Goal: Navigation & Orientation: Find specific page/section

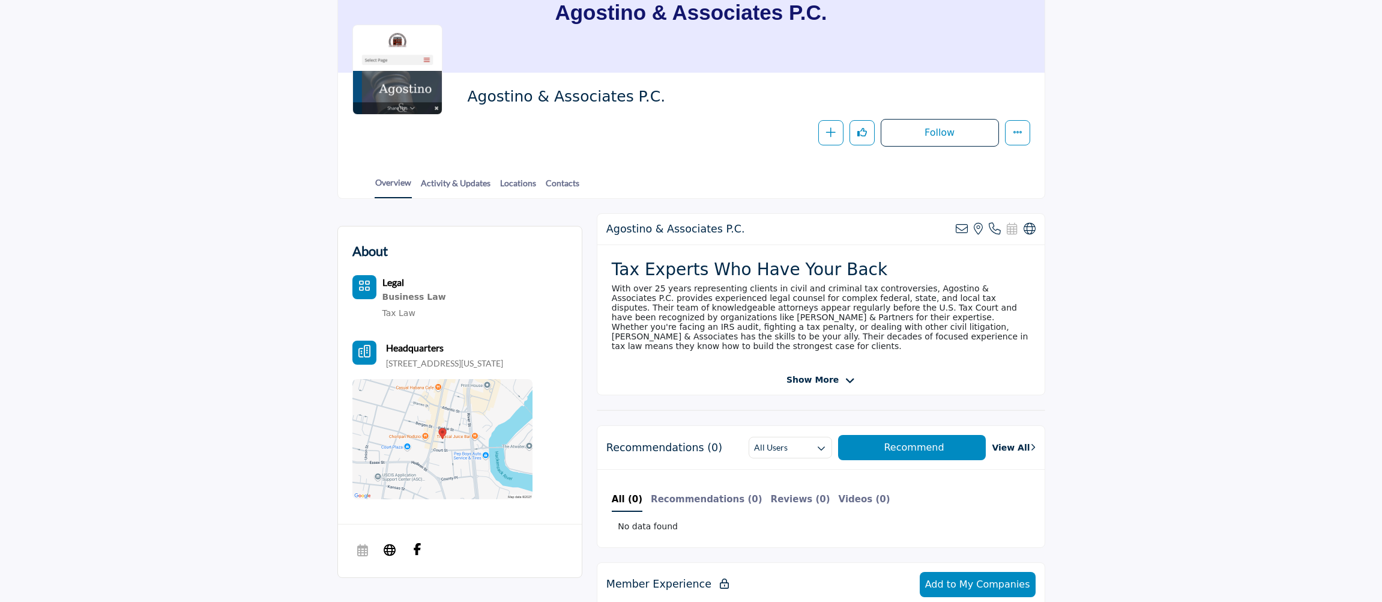
scroll to position [120, 0]
click at [454, 192] on link "Activity & Updates" at bounding box center [455, 188] width 71 height 21
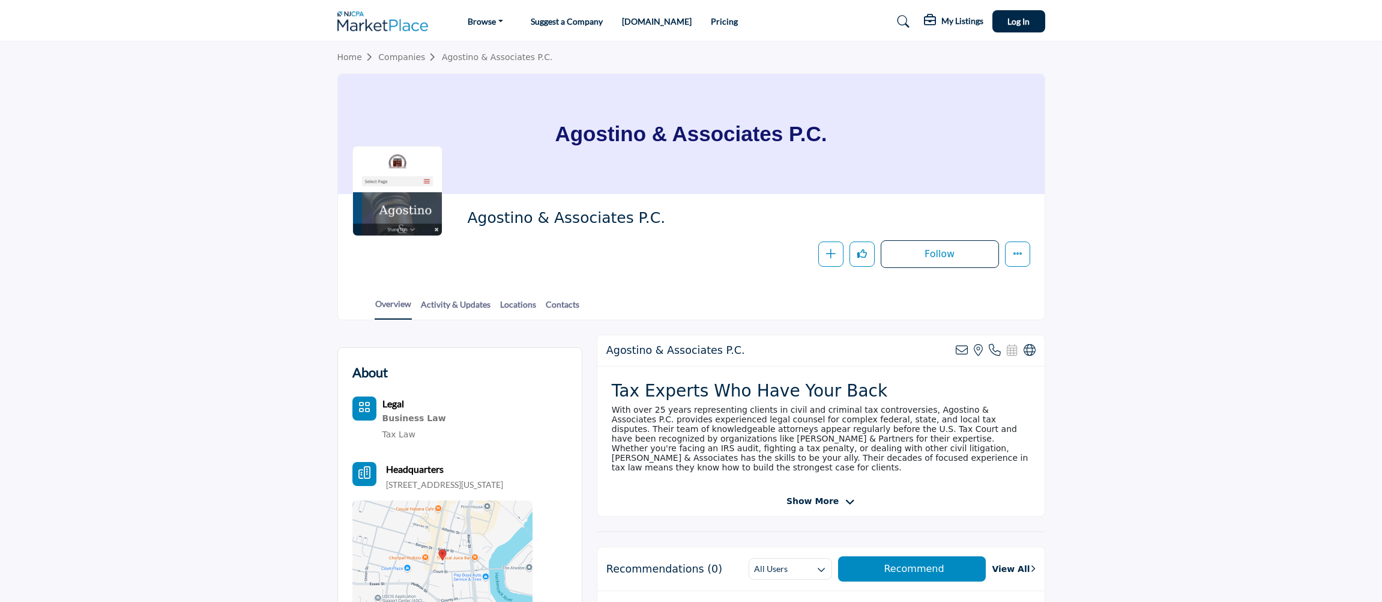
click at [384, 24] on img at bounding box center [385, 21] width 97 height 20
